Goal: Task Accomplishment & Management: Use online tool/utility

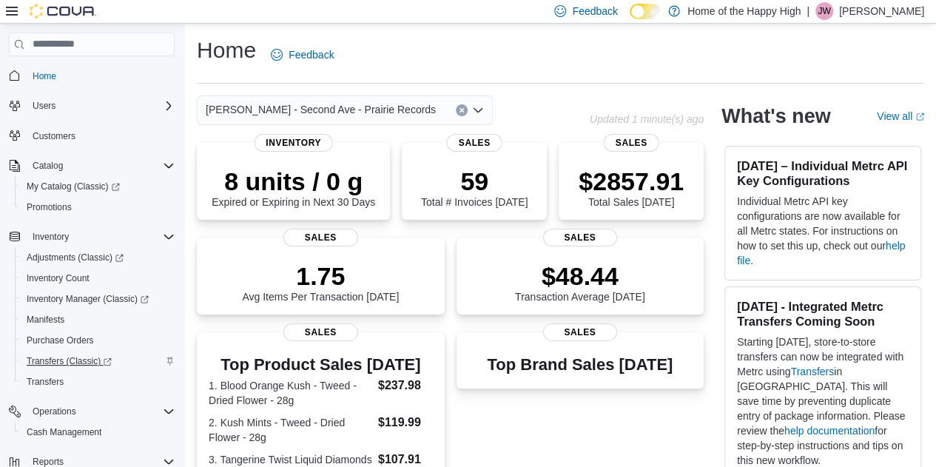
scroll to position [149, 0]
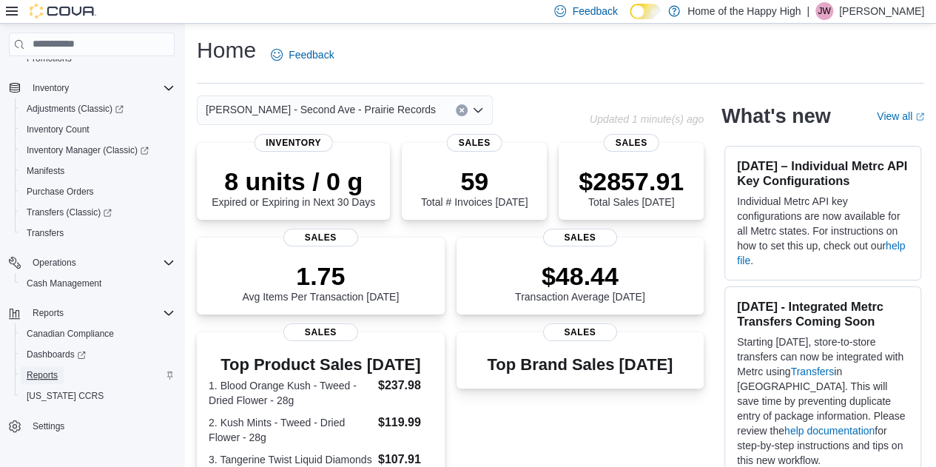
click at [53, 376] on span "Reports" at bounding box center [42, 375] width 31 height 12
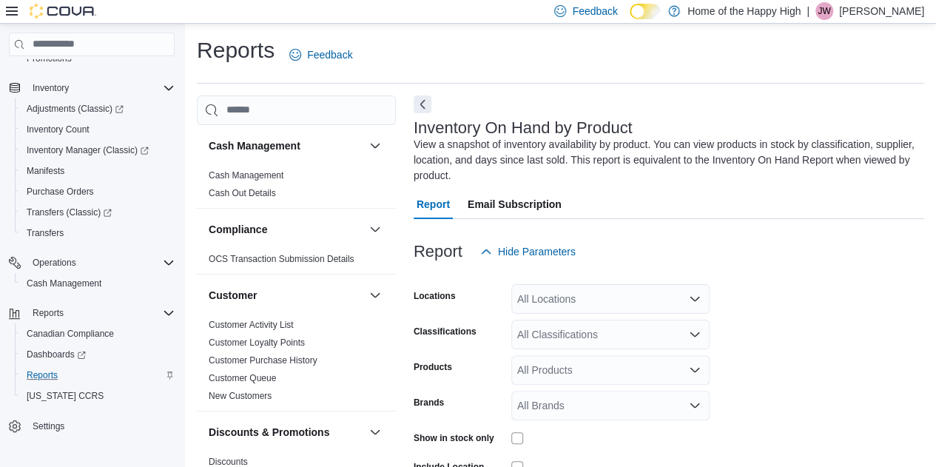
scroll to position [65, 0]
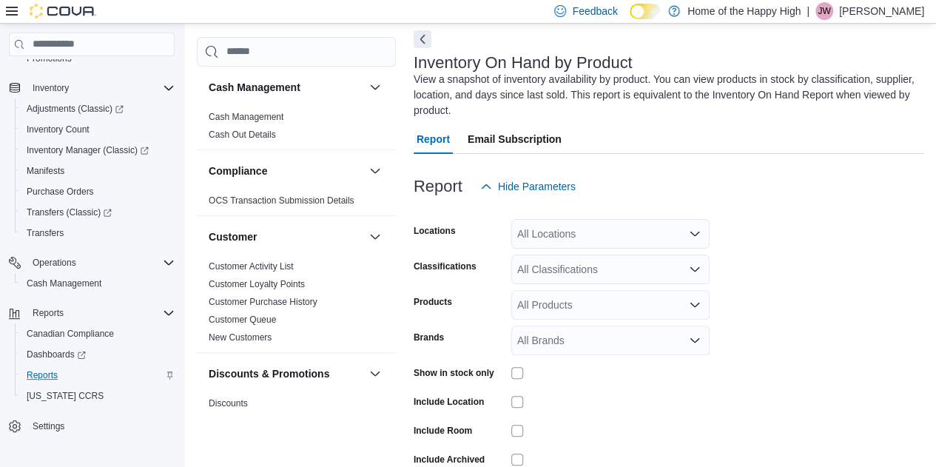
click at [558, 237] on div "All Locations" at bounding box center [610, 234] width 198 height 30
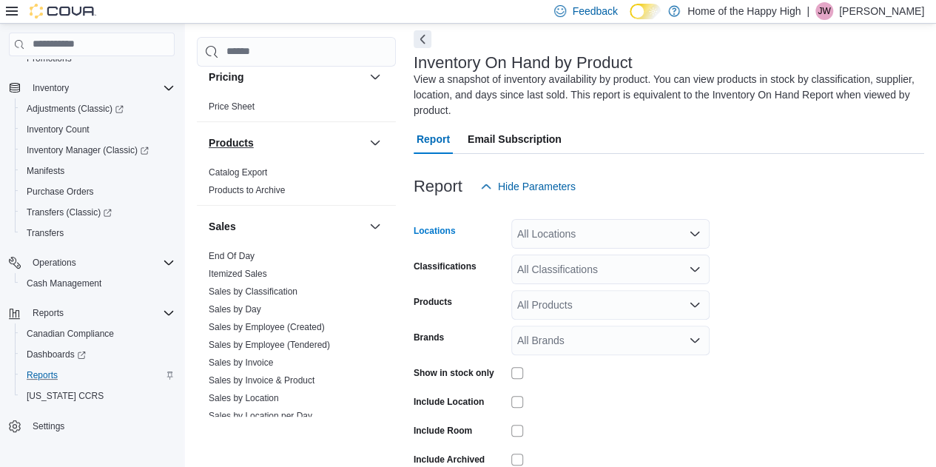
scroll to position [899, 0]
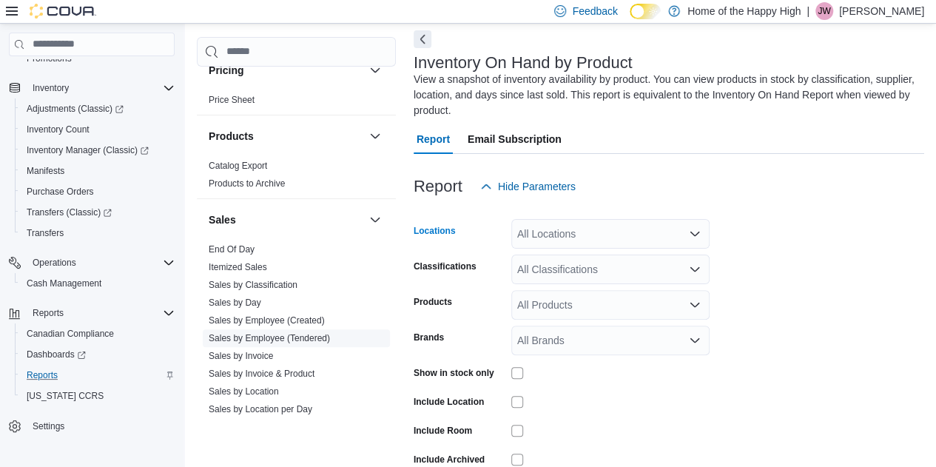
click at [286, 335] on link "Sales by Employee (Tendered)" at bounding box center [269, 338] width 121 height 10
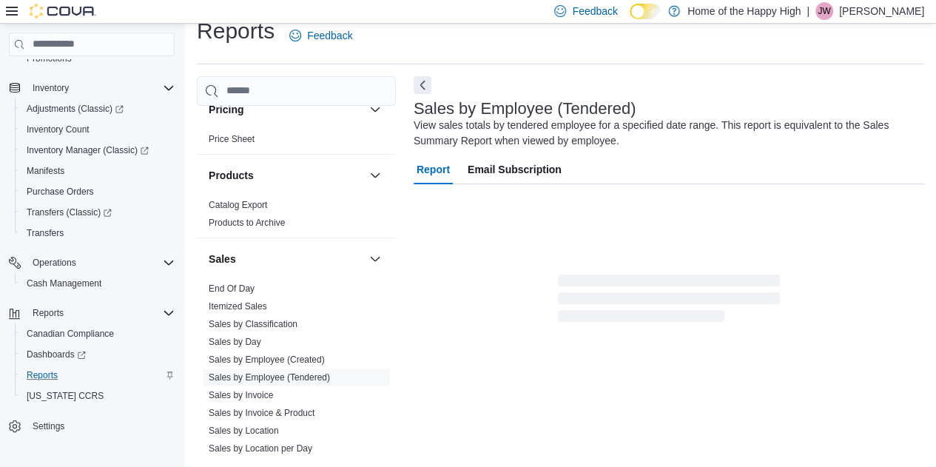
scroll to position [50, 0]
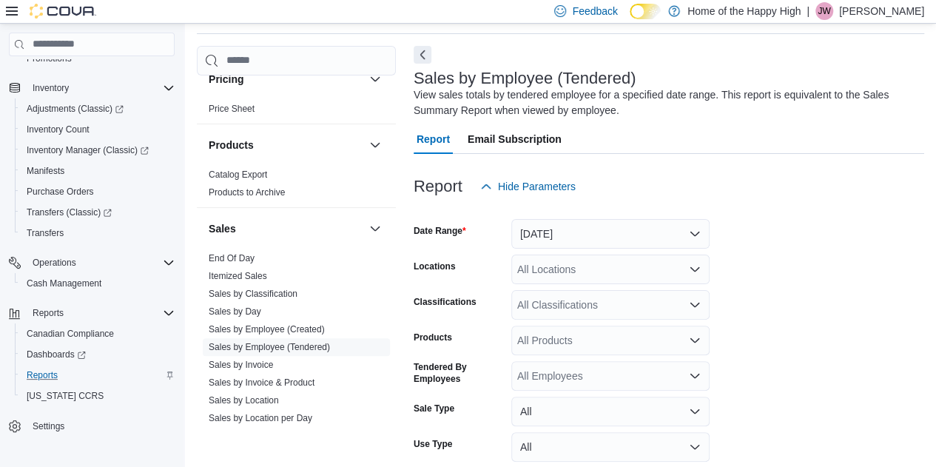
click at [547, 266] on div "All Locations" at bounding box center [610, 270] width 198 height 30
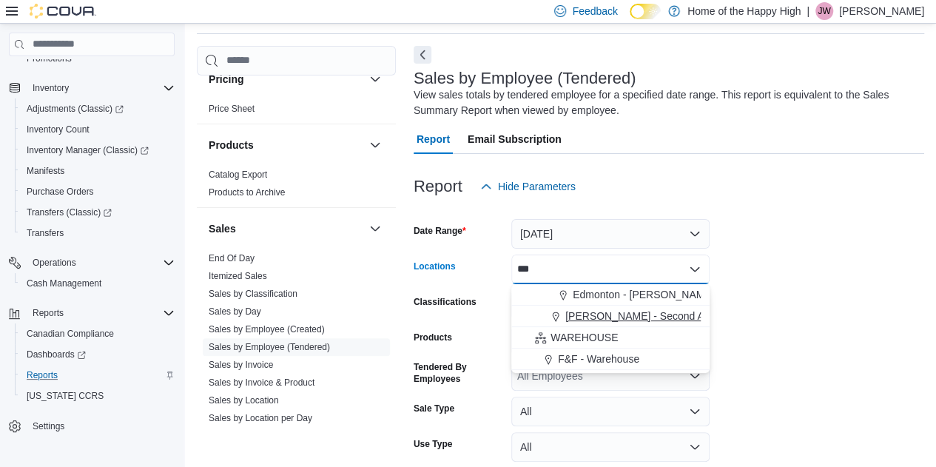
type input "***"
click at [574, 320] on span "[PERSON_NAME] - Second Ave - Prairie Records" at bounding box center [680, 316] width 230 height 15
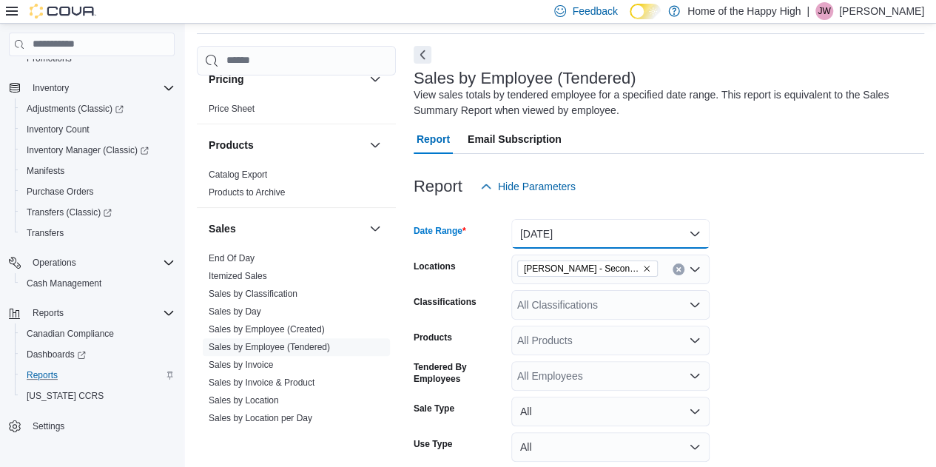
click at [558, 227] on button "[DATE]" at bounding box center [610, 234] width 198 height 30
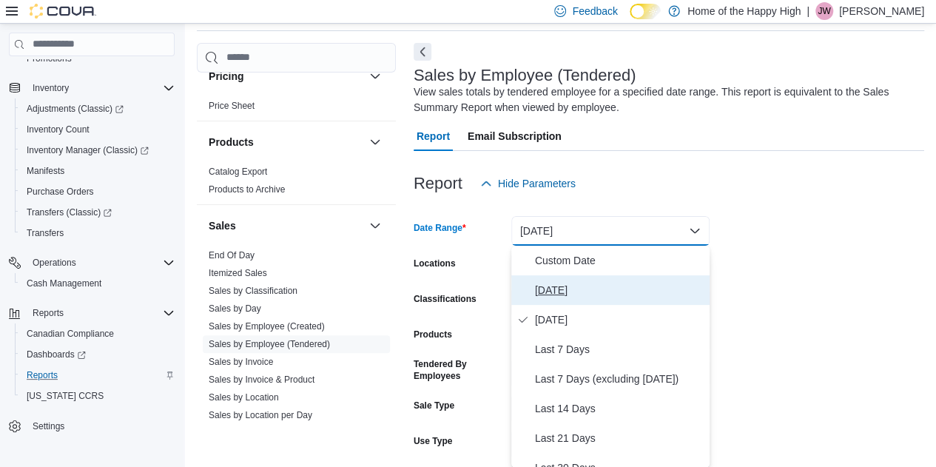
click at [554, 285] on span "[DATE]" at bounding box center [619, 290] width 169 height 18
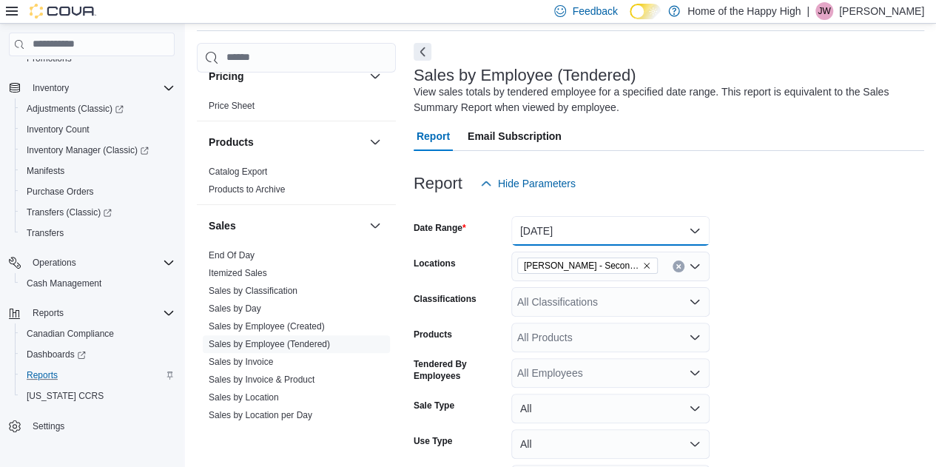
scroll to position [150, 0]
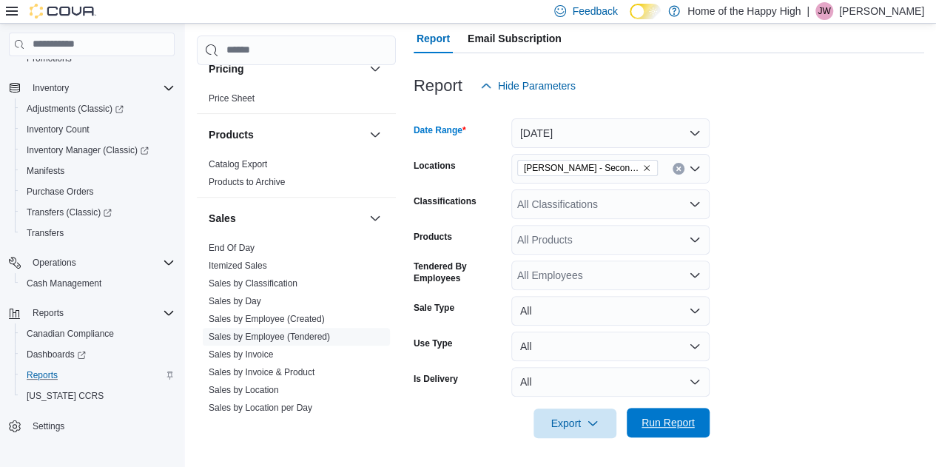
click at [659, 415] on span "Run Report" at bounding box center [668, 423] width 65 height 30
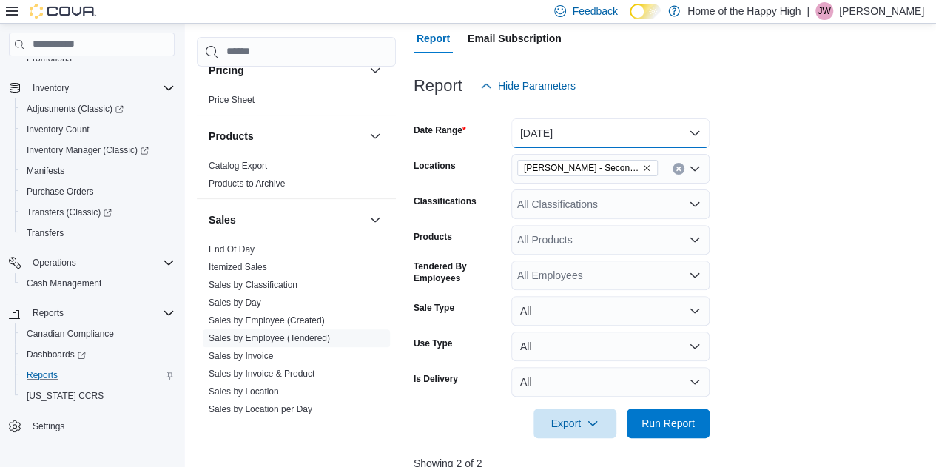
click at [544, 128] on button "[DATE]" at bounding box center [610, 133] width 198 height 30
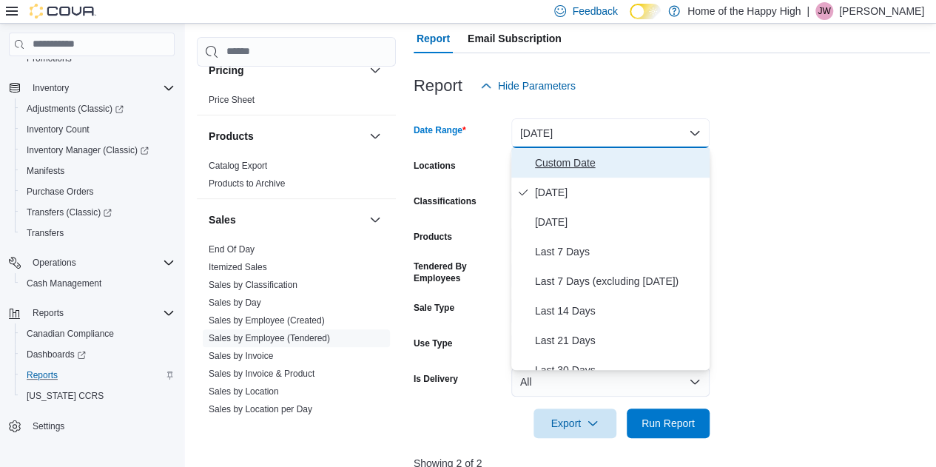
click at [591, 167] on span "Custom Date" at bounding box center [619, 163] width 169 height 18
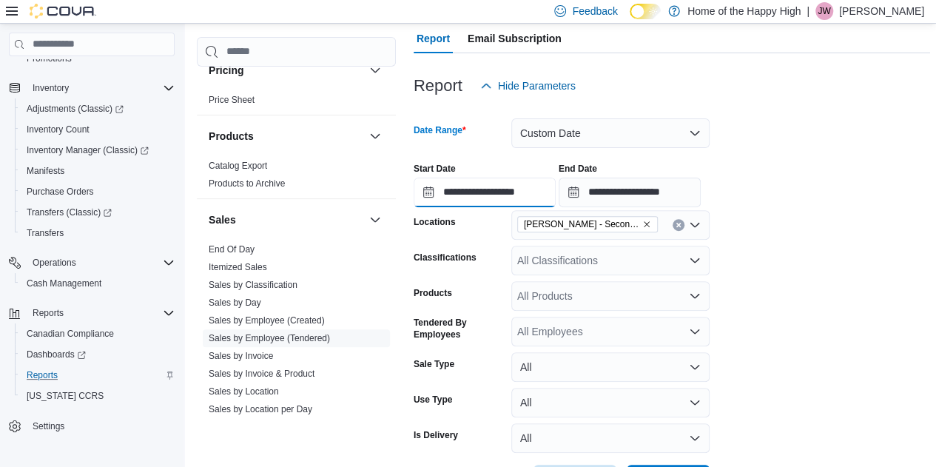
click at [524, 190] on input "**********" at bounding box center [485, 193] width 142 height 30
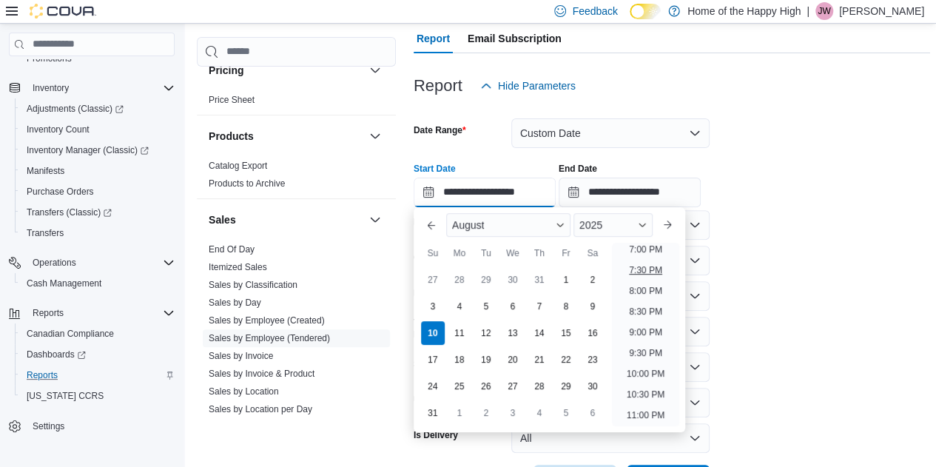
scroll to position [782, 0]
click at [641, 255] on li "7:00 PM" at bounding box center [645, 261] width 45 height 18
type input "**********"
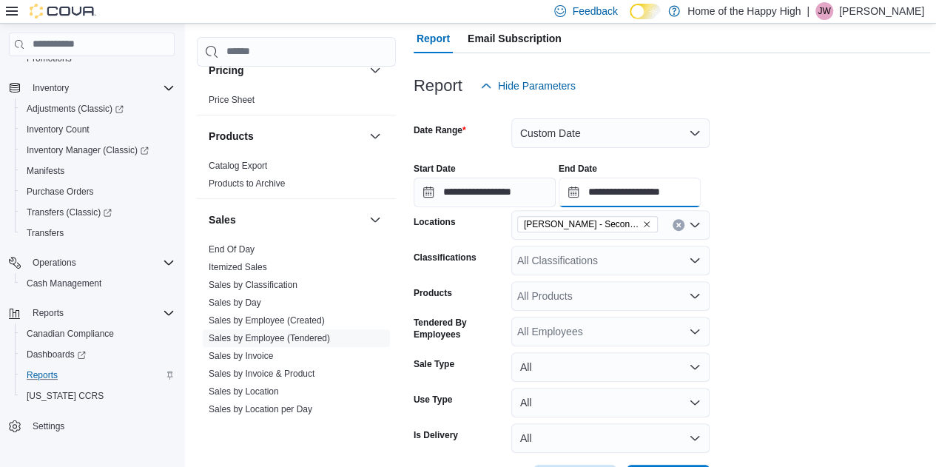
click at [689, 190] on input "**********" at bounding box center [630, 193] width 142 height 30
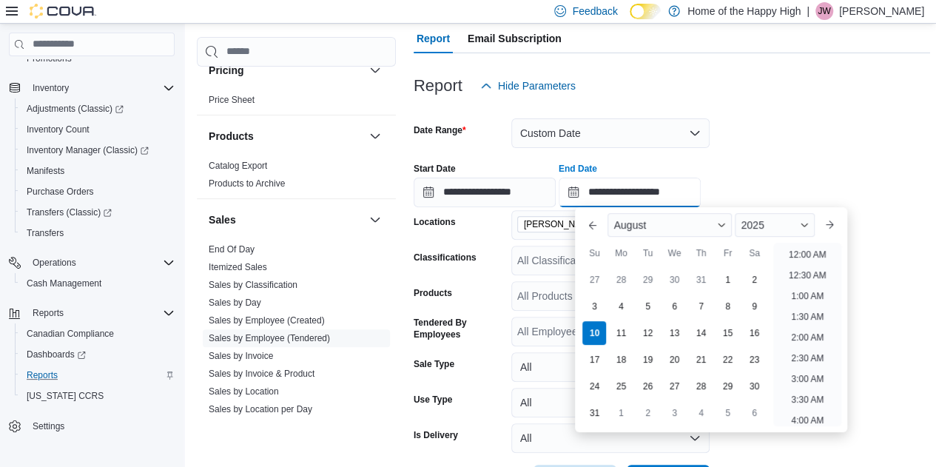
scroll to position [814, 0]
click at [793, 271] on li "8:00 PM" at bounding box center [807, 270] width 45 height 18
type input "**********"
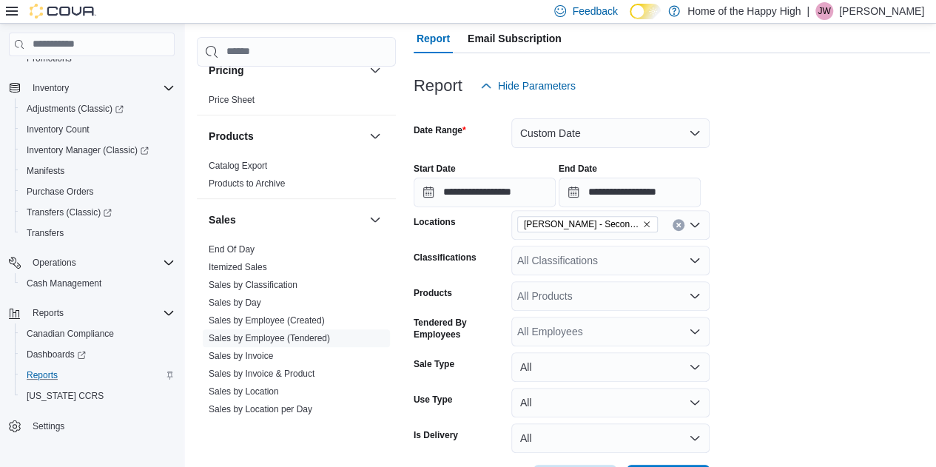
click at [781, 279] on form "**********" at bounding box center [672, 298] width 517 height 394
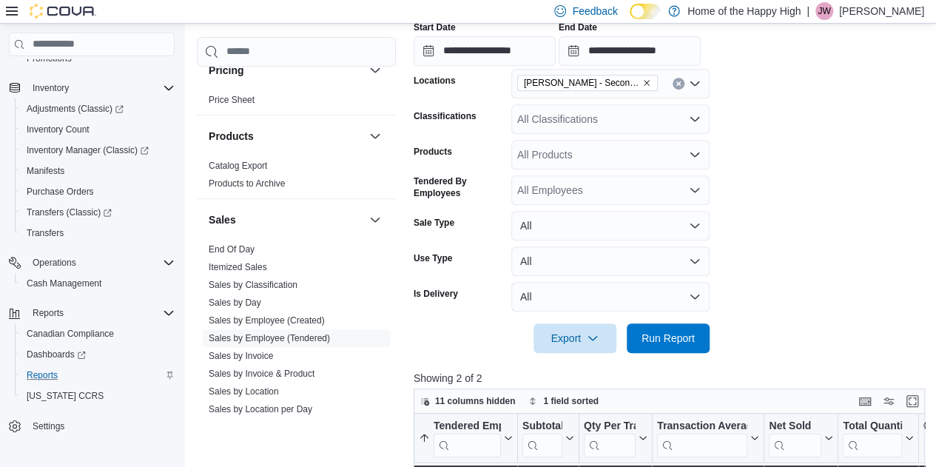
scroll to position [295, 0]
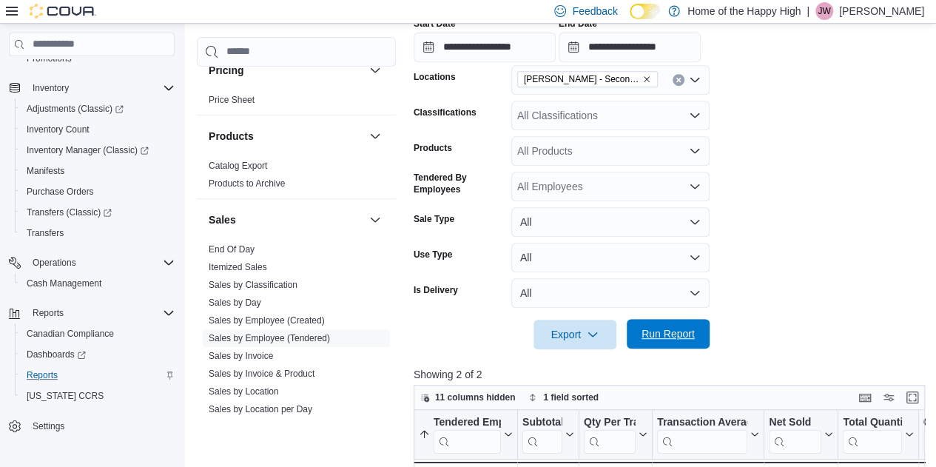
click at [648, 327] on span "Run Report" at bounding box center [668, 333] width 53 height 15
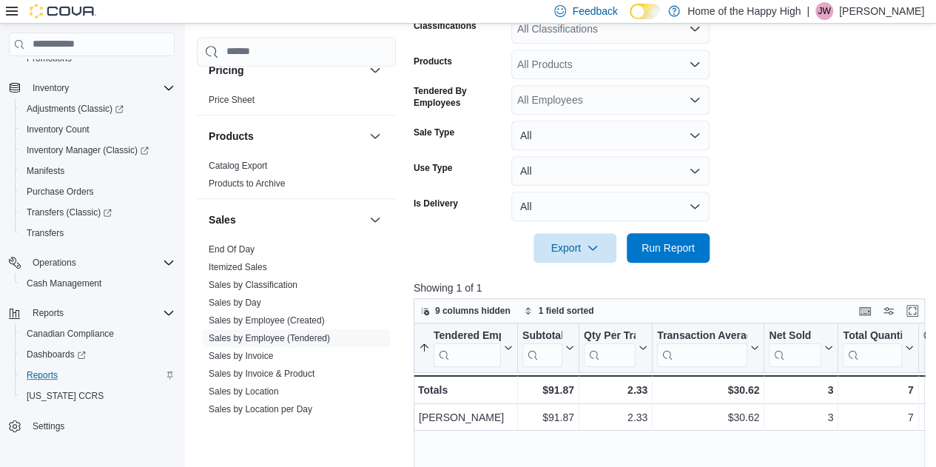
scroll to position [380, 0]
click at [699, 260] on span "Run Report" at bounding box center [668, 249] width 65 height 30
click at [687, 246] on span "Run Report" at bounding box center [668, 248] width 53 height 15
click at [699, 238] on span "Run Report" at bounding box center [668, 249] width 65 height 30
click at [702, 243] on button "Run Report" at bounding box center [668, 249] width 83 height 30
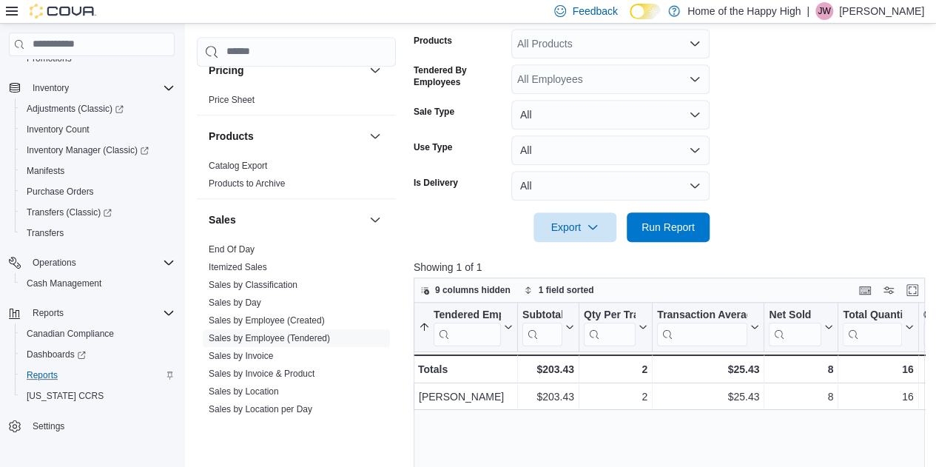
scroll to position [400, 0]
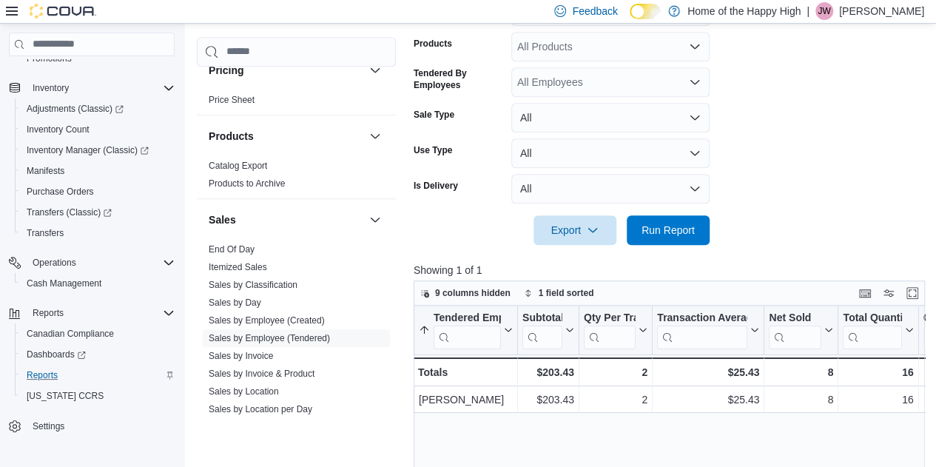
click at [690, 248] on div at bounding box center [672, 254] width 517 height 18
click at [685, 240] on span "Run Report" at bounding box center [668, 230] width 65 height 30
click at [699, 234] on span "Run Report" at bounding box center [668, 230] width 65 height 30
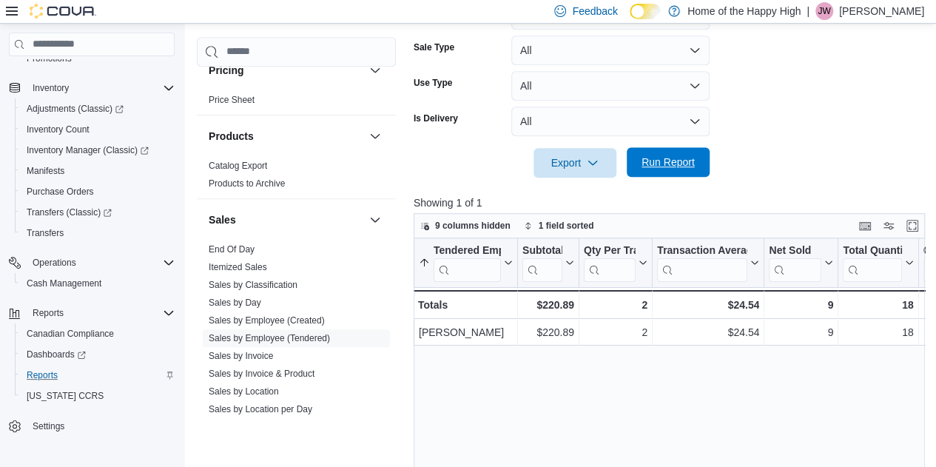
scroll to position [557, 0]
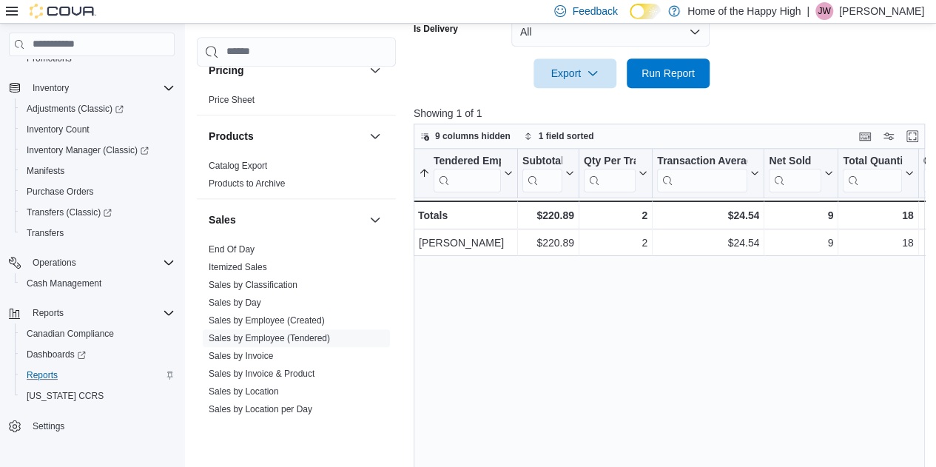
click at [580, 260] on div "Tendered Employee Sorted ascending . Click to view column header actions Subtot…" at bounding box center [672, 323] width 517 height 349
click at [679, 68] on span "Run Report" at bounding box center [668, 72] width 53 height 15
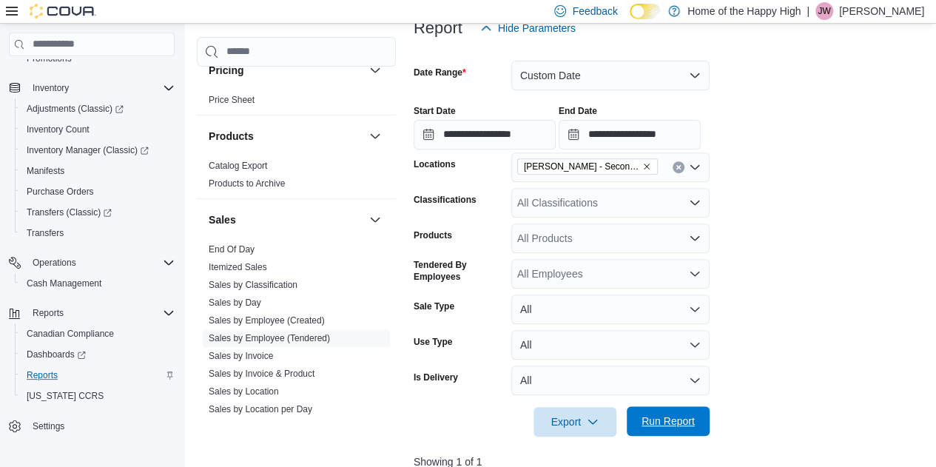
scroll to position [203, 0]
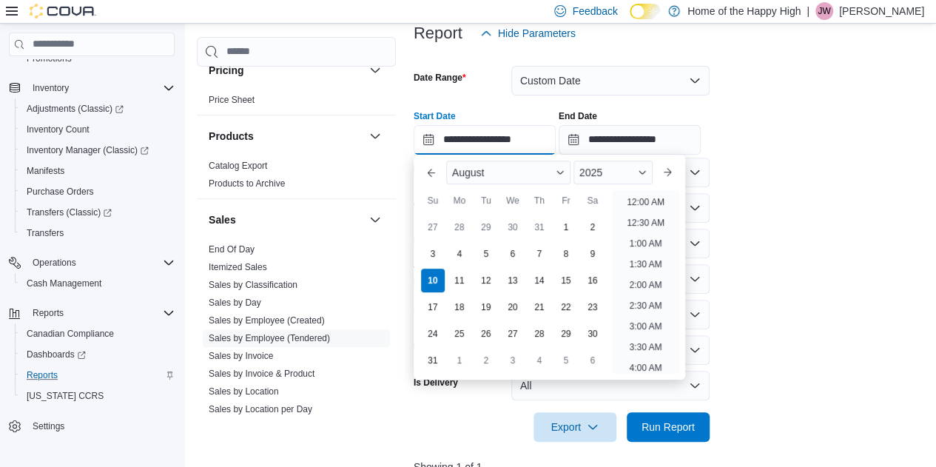
click at [511, 140] on input "**********" at bounding box center [485, 140] width 142 height 30
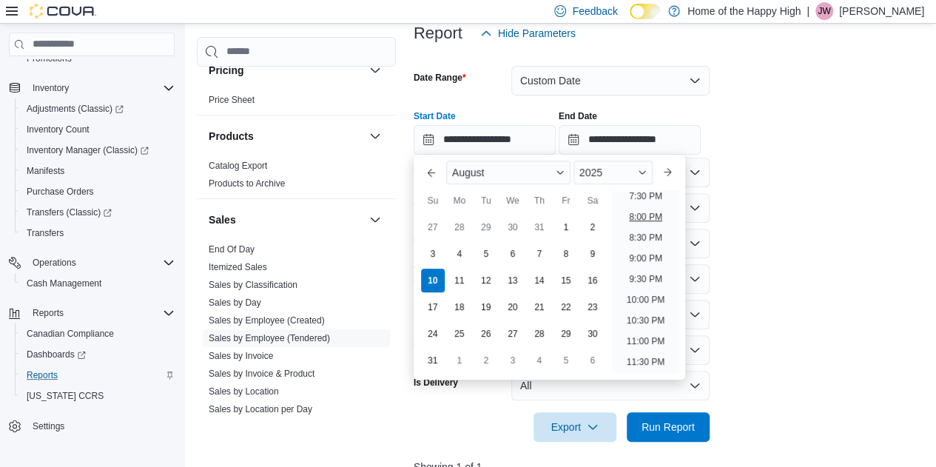
click at [641, 219] on li "8:00 PM" at bounding box center [645, 217] width 45 height 18
type input "**********"
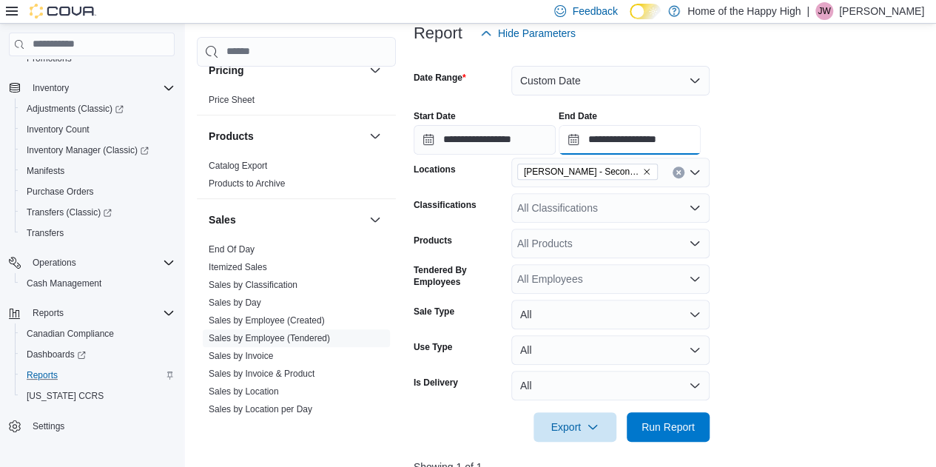
click at [687, 149] on input "**********" at bounding box center [630, 140] width 142 height 30
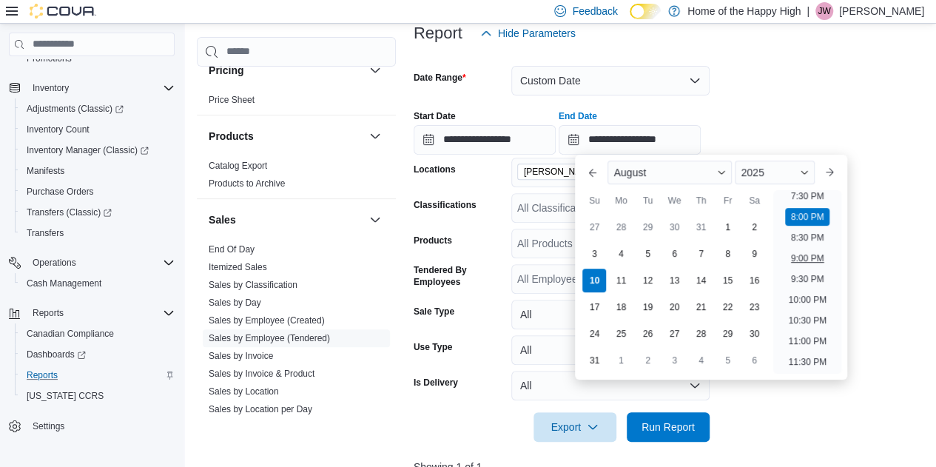
click at [811, 258] on li "9:00 PM" at bounding box center [807, 258] width 45 height 18
type input "**********"
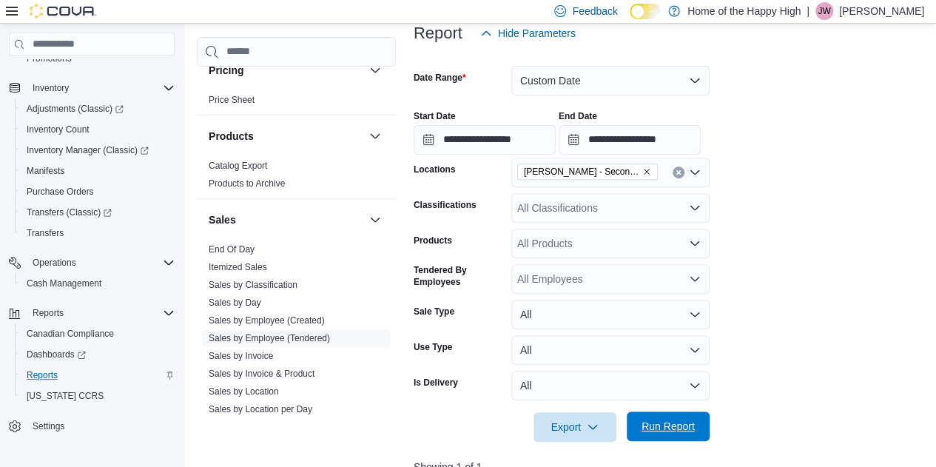
click at [672, 431] on span "Run Report" at bounding box center [668, 426] width 53 height 15
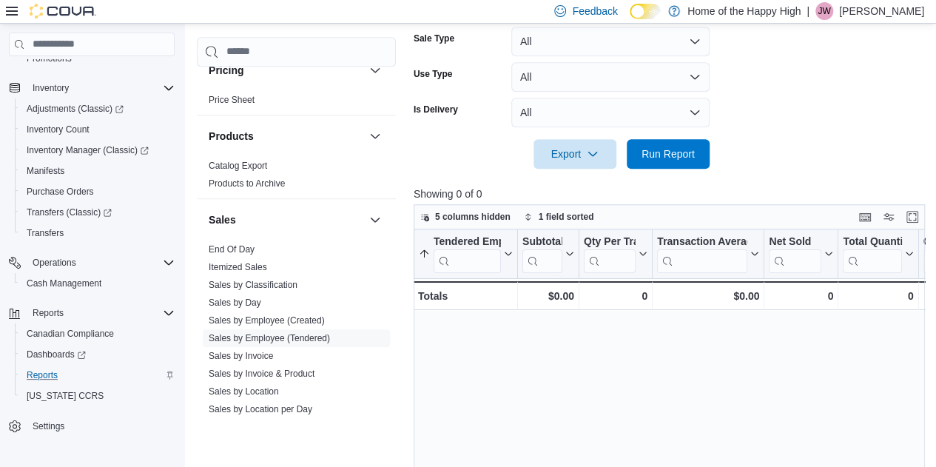
scroll to position [477, 0]
click at [669, 155] on span "Run Report" at bounding box center [668, 152] width 53 height 15
click at [641, 169] on div at bounding box center [672, 177] width 517 height 18
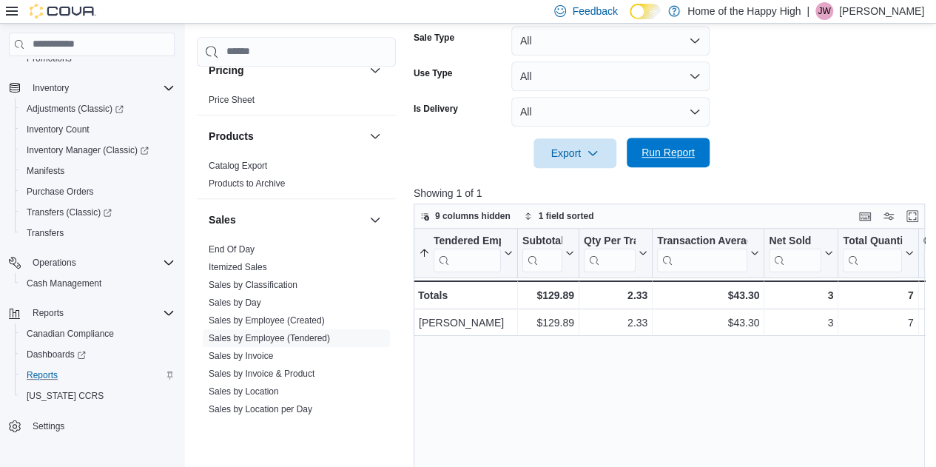
click at [675, 159] on span "Run Report" at bounding box center [668, 152] width 53 height 15
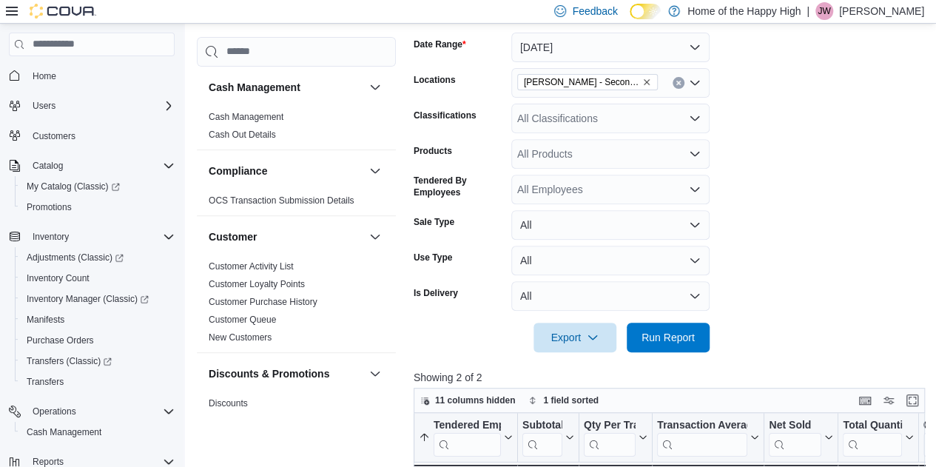
scroll to position [238, 0]
click at [697, 343] on span "Run Report" at bounding box center [668, 335] width 65 height 30
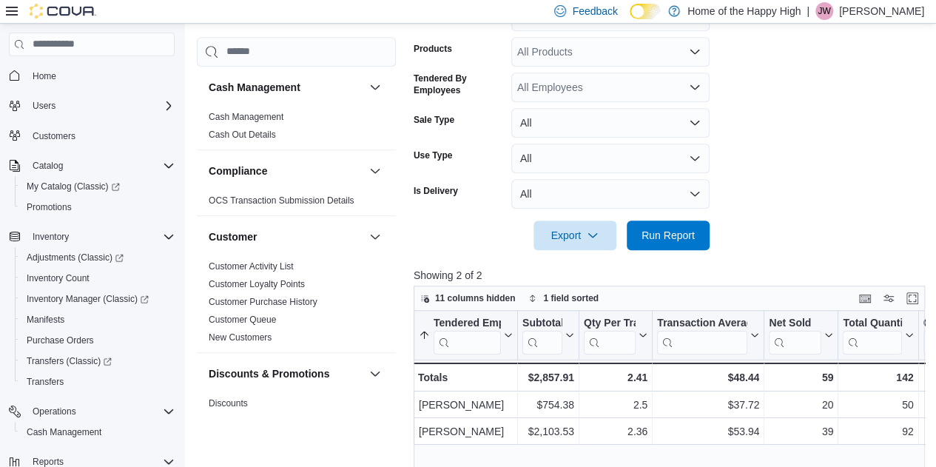
scroll to position [332, 0]
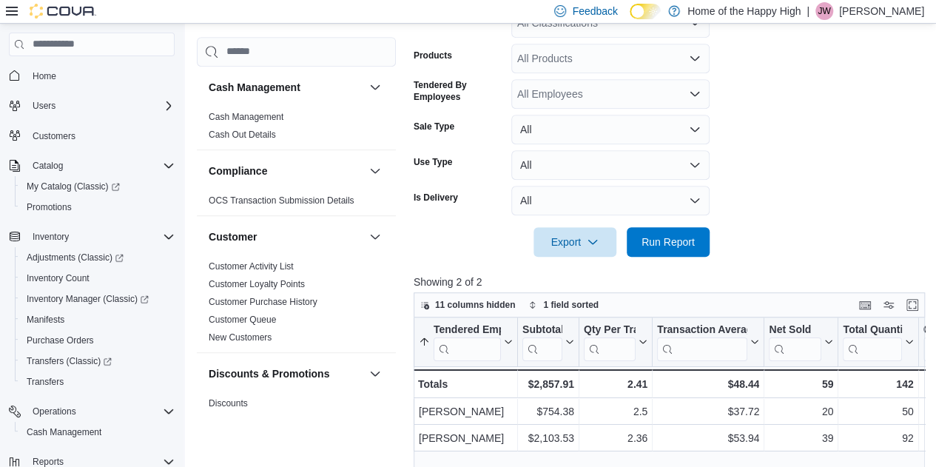
click at [829, 234] on form "Date Range Today Locations Warman - Second Ave - Prairie Records Classification…" at bounding box center [672, 87] width 517 height 337
click at [662, 232] on span "Run Report" at bounding box center [668, 242] width 65 height 30
click at [679, 257] on div at bounding box center [672, 266] width 517 height 18
click at [660, 243] on span "Run Report" at bounding box center [668, 241] width 53 height 15
click at [656, 232] on span "Run Report" at bounding box center [668, 241] width 65 height 30
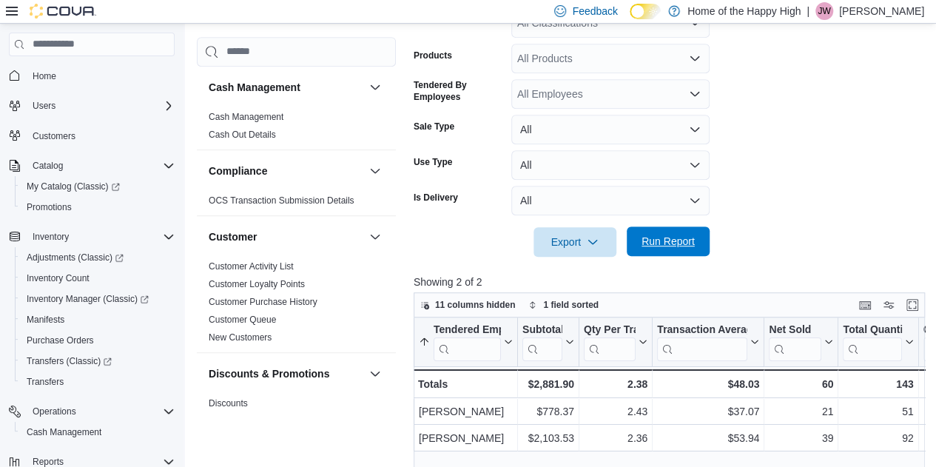
click at [674, 240] on span "Run Report" at bounding box center [668, 241] width 53 height 15
click at [662, 242] on span "Run Report" at bounding box center [668, 241] width 53 height 15
click at [671, 251] on span "Run Report" at bounding box center [668, 241] width 65 height 30
click at [648, 251] on span "Run Report" at bounding box center [668, 241] width 65 height 30
click at [689, 236] on span "Run Report" at bounding box center [668, 241] width 53 height 15
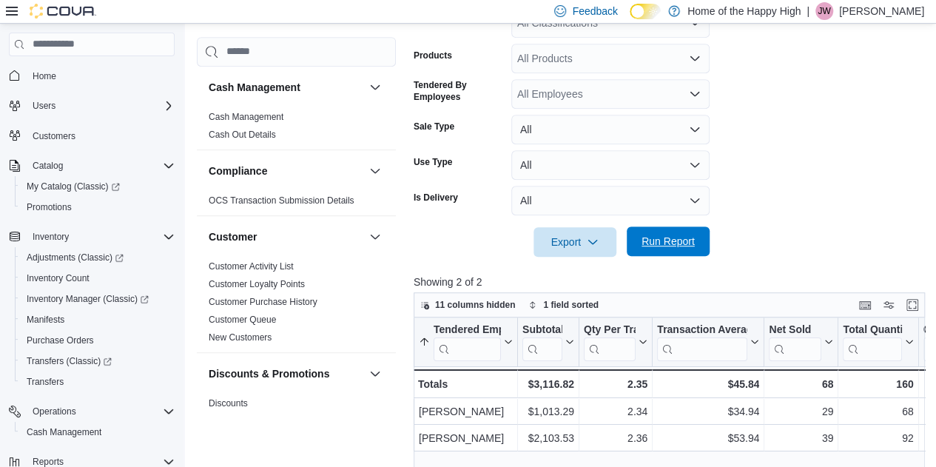
click at [662, 236] on span "Run Report" at bounding box center [668, 241] width 53 height 15
click at [688, 259] on div at bounding box center [672, 266] width 517 height 18
click at [661, 236] on span "Run Report" at bounding box center [668, 241] width 53 height 15
